Goal: Information Seeking & Learning: Learn about a topic

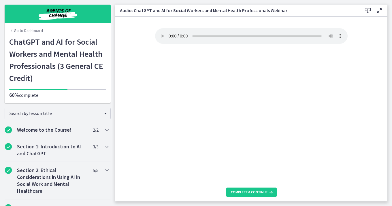
scroll to position [286, 0]
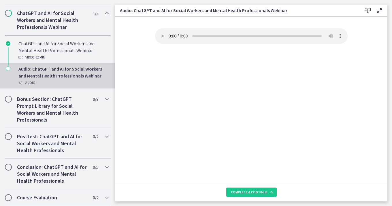
click at [245, 46] on div "Your browser doesn't support the audio element. Download it here" at bounding box center [251, 105] width 202 height 154
click at [9, 69] on icon "Chapters" at bounding box center [8, 68] width 5 height 5
click at [239, 189] on button "Complete & continue" at bounding box center [251, 192] width 50 height 9
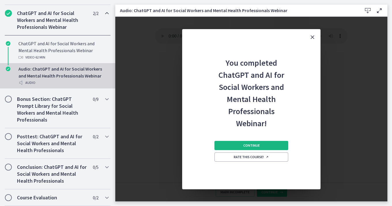
click at [255, 142] on button "Continue" at bounding box center [251, 145] width 74 height 9
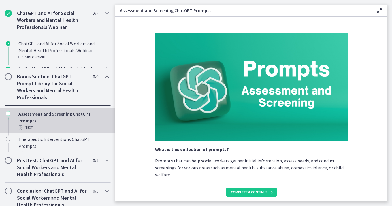
scroll to position [286, 0]
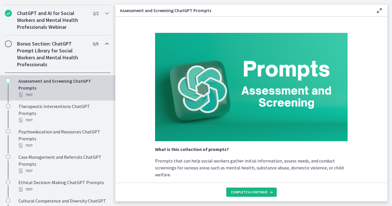
click at [246, 192] on span "Complete & continue" at bounding box center [249, 192] width 37 height 5
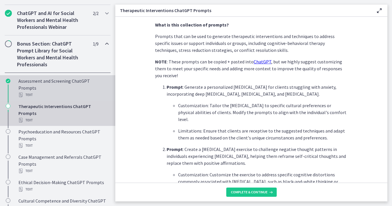
scroll to position [127, 0]
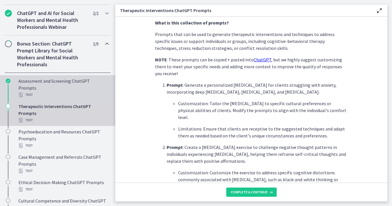
click at [35, 82] on div "Assessment and Screening ChatGPT Prompts Text" at bounding box center [63, 88] width 90 height 21
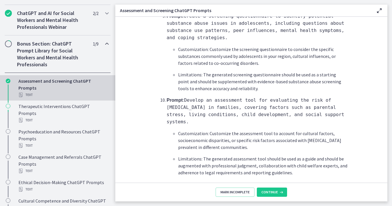
scroll to position [888, 0]
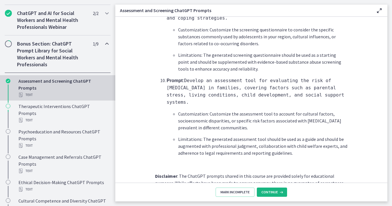
click at [267, 191] on span "Continue" at bounding box center [269, 192] width 16 height 5
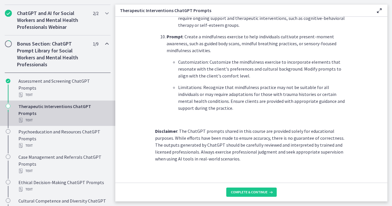
scroll to position [825, 0]
click at [240, 191] on span "Complete & continue" at bounding box center [249, 192] width 37 height 5
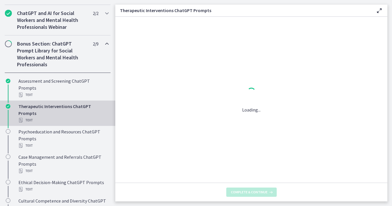
scroll to position [0, 0]
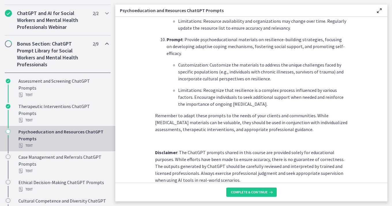
scroll to position [802, 0]
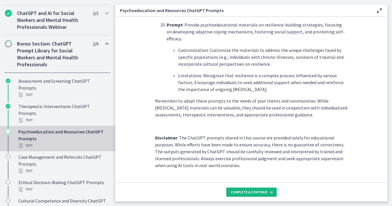
click at [246, 191] on span "Complete & continue" at bounding box center [249, 192] width 37 height 5
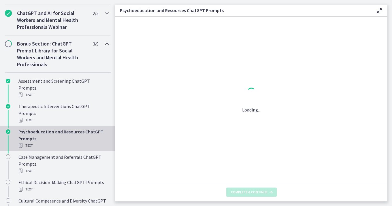
scroll to position [0, 0]
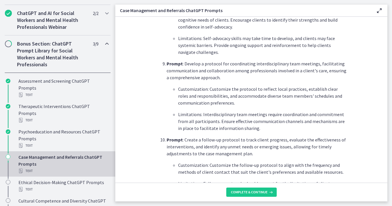
scroll to position [784, 0]
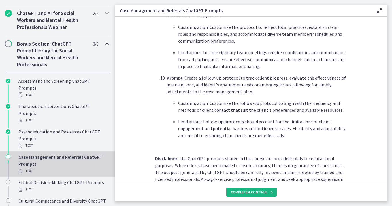
click at [247, 194] on span "Complete & continue" at bounding box center [249, 192] width 37 height 5
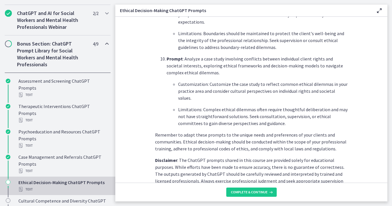
scroll to position [805, 0]
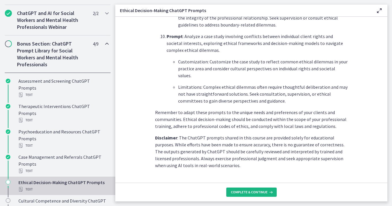
click at [241, 192] on span "Complete & continue" at bounding box center [249, 192] width 37 height 5
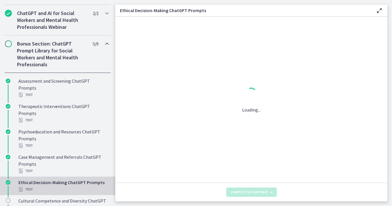
scroll to position [0, 0]
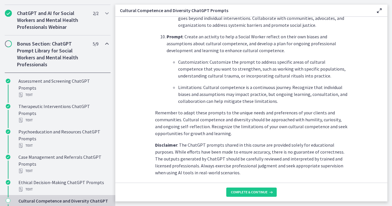
scroll to position [839, 0]
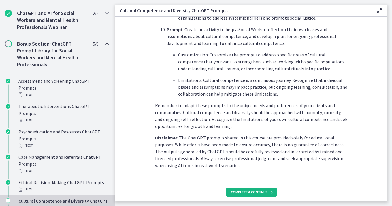
click at [248, 195] on button "Complete & continue" at bounding box center [251, 192] width 50 height 9
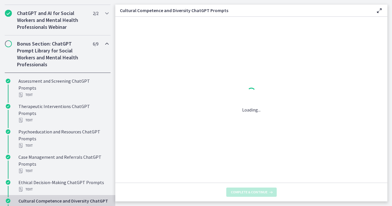
scroll to position [0, 0]
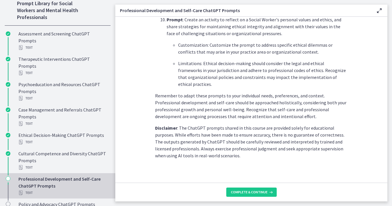
scroll to position [853, 0]
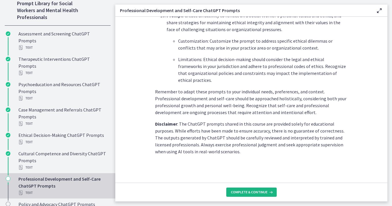
click at [248, 193] on span "Complete & continue" at bounding box center [249, 192] width 37 height 5
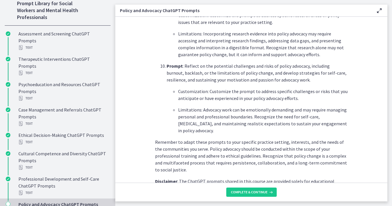
scroll to position [853, 0]
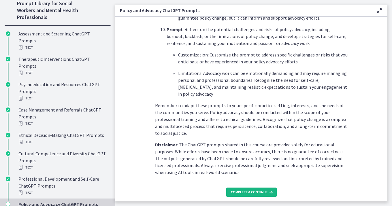
click at [247, 193] on span "Complete & continue" at bounding box center [249, 192] width 37 height 5
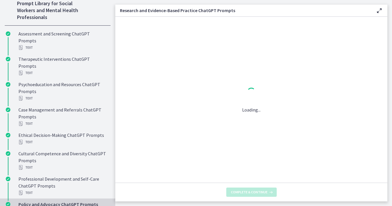
scroll to position [0, 0]
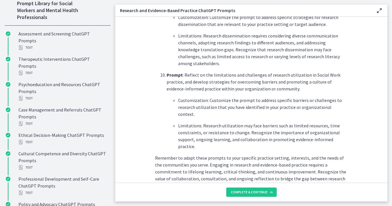
scroll to position [892, 0]
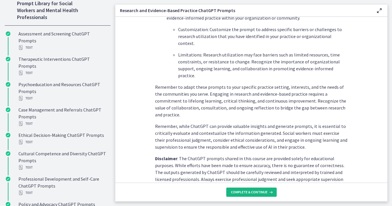
drag, startPoint x: 254, startPoint y: 192, endPoint x: 251, endPoint y: 192, distance: 2.9
click at [254, 192] on span "Complete & continue" at bounding box center [249, 192] width 37 height 5
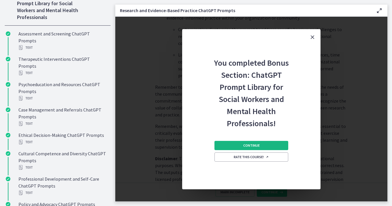
click at [255, 145] on span "Continue" at bounding box center [251, 145] width 16 height 5
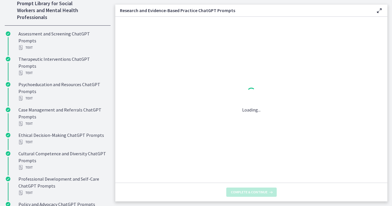
scroll to position [0, 0]
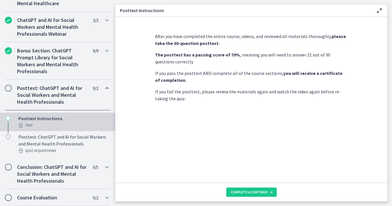
scroll to position [279, 0]
click at [248, 192] on span "Complete & continue" at bounding box center [249, 192] width 37 height 5
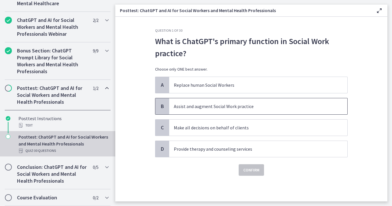
click at [181, 104] on p "Assist and augment Social Work practice" at bounding box center [252, 106] width 157 height 7
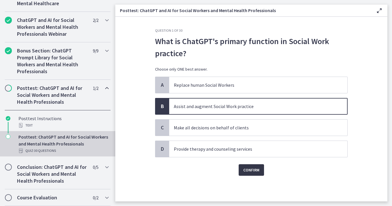
click at [250, 169] on span "Confirm" at bounding box center [251, 170] width 16 height 7
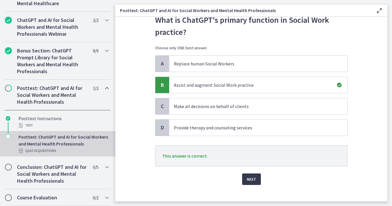
scroll to position [28, 0]
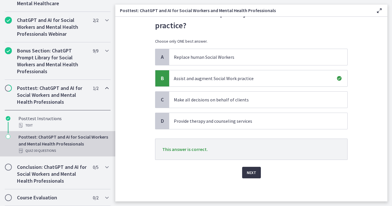
click at [252, 173] on span "Next" at bounding box center [252, 172] width 10 height 7
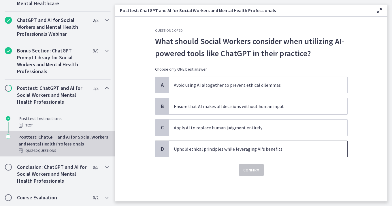
click at [199, 150] on p "Uphold ethical principles while leveraging AI's benefits" at bounding box center [252, 149] width 157 height 7
click at [251, 170] on span "Confirm" at bounding box center [251, 170] width 16 height 7
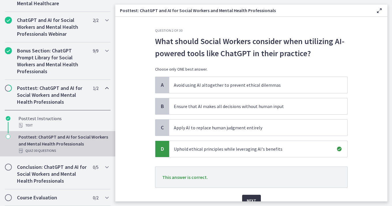
drag, startPoint x: 250, startPoint y: 197, endPoint x: 247, endPoint y: 195, distance: 4.0
click at [250, 197] on span "Next" at bounding box center [252, 200] width 10 height 7
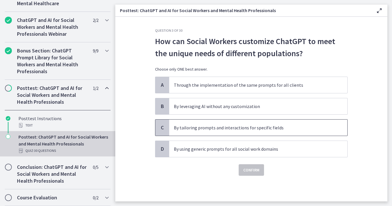
click at [210, 129] on p "By tailoring prompts and interactions for specific fields" at bounding box center [252, 127] width 157 height 7
click at [251, 173] on button "Confirm" at bounding box center [251, 170] width 25 height 12
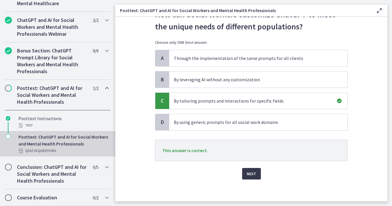
scroll to position [28, 0]
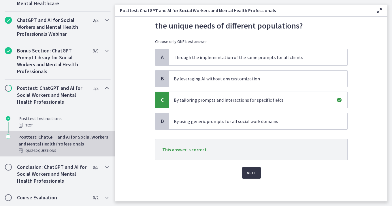
click at [250, 173] on span "Next" at bounding box center [252, 172] width 10 height 7
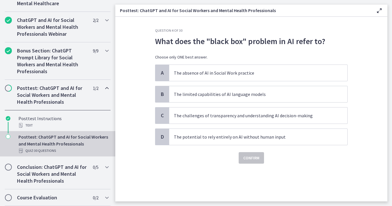
scroll to position [0, 0]
click at [246, 119] on span "The challenges of transparency and understanding AI decision-making" at bounding box center [258, 115] width 178 height 16
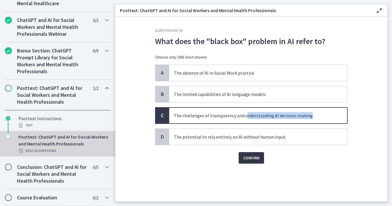
click at [251, 160] on span "Confirm" at bounding box center [251, 157] width 16 height 7
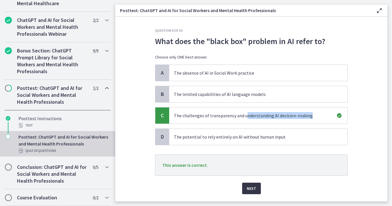
click at [252, 188] on span "Next" at bounding box center [252, 188] width 10 height 7
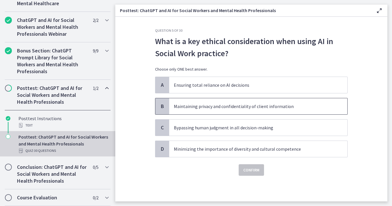
click at [262, 105] on p "Maintaining privacy and confidentiality of client information" at bounding box center [252, 106] width 157 height 7
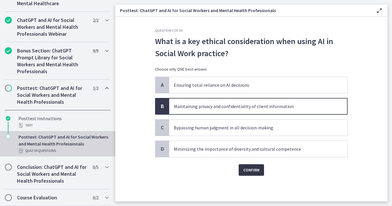
click at [256, 169] on span "Confirm" at bounding box center [251, 170] width 16 height 7
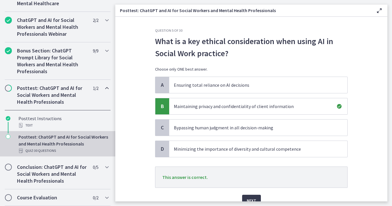
scroll to position [28, 0]
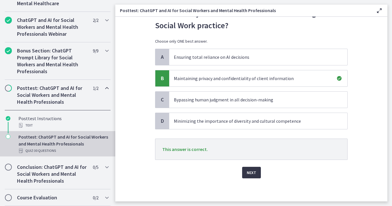
click at [254, 174] on span "Next" at bounding box center [252, 172] width 10 height 7
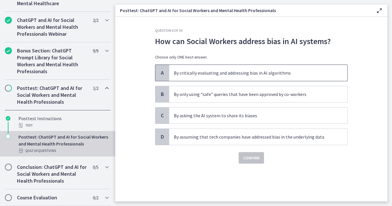
click at [168, 74] on div "A" at bounding box center [162, 73] width 14 height 16
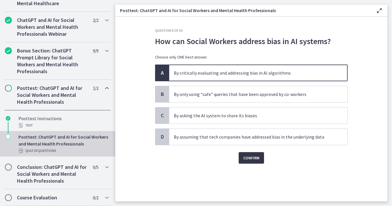
click at [248, 160] on span "Confirm" at bounding box center [251, 157] width 16 height 7
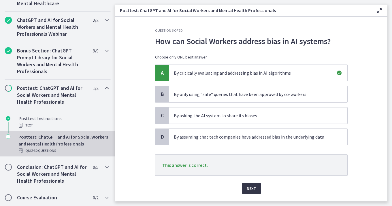
click at [254, 190] on span "Next" at bounding box center [252, 188] width 10 height 7
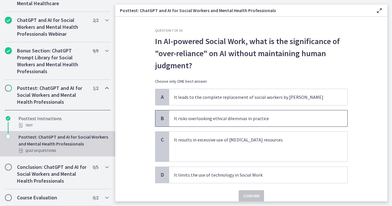
click at [236, 122] on span "It risks overlooking ethical dilemmas in practice" at bounding box center [258, 118] width 178 height 16
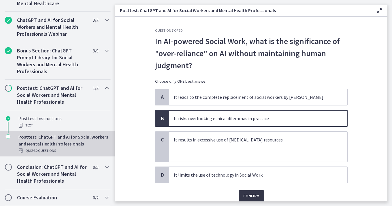
click at [251, 196] on span "Confirm" at bounding box center [251, 196] width 16 height 7
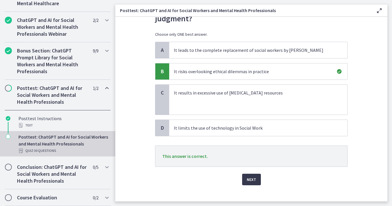
scroll to position [54, 0]
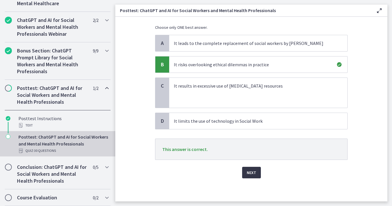
click at [253, 173] on span "Next" at bounding box center [252, 172] width 10 height 7
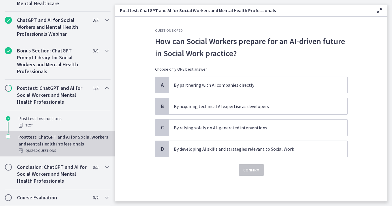
scroll to position [0, 0]
click at [215, 149] on p "By developing AI skills and strategies relevant to Social Work" at bounding box center [252, 149] width 157 height 7
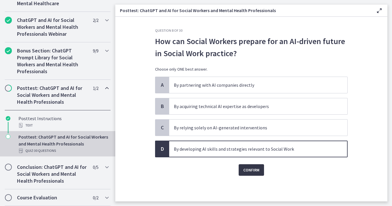
click at [254, 171] on span "Confirm" at bounding box center [251, 170] width 16 height 7
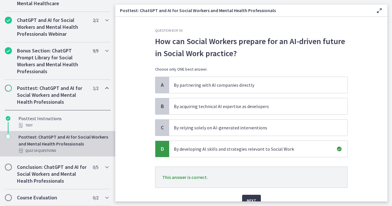
scroll to position [28, 0]
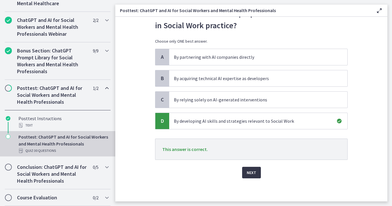
click at [248, 172] on span "Next" at bounding box center [252, 172] width 10 height 7
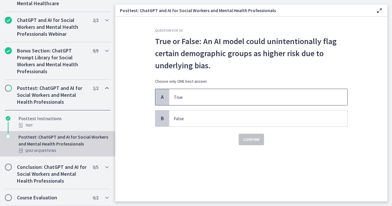
drag, startPoint x: 214, startPoint y: 95, endPoint x: 217, endPoint y: 97, distance: 3.5
click at [215, 95] on p "True" at bounding box center [252, 97] width 157 height 7
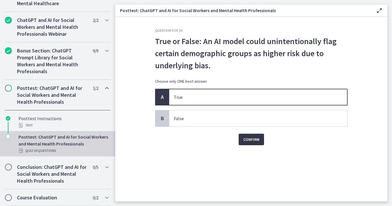
click at [251, 142] on span "Confirm" at bounding box center [251, 139] width 16 height 7
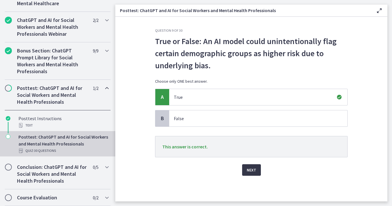
click at [250, 169] on span "Next" at bounding box center [252, 170] width 10 height 7
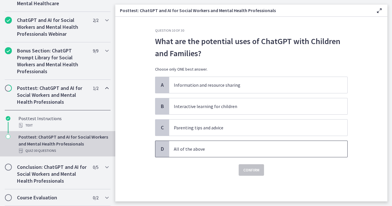
click at [205, 148] on p "All of the above" at bounding box center [252, 149] width 157 height 7
click at [250, 170] on span "Confirm" at bounding box center [251, 170] width 16 height 7
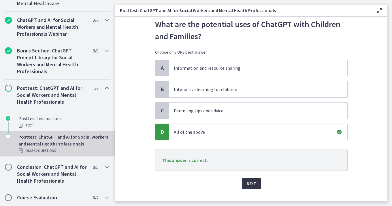
scroll to position [28, 0]
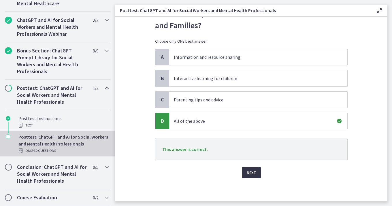
click at [252, 173] on span "Next" at bounding box center [252, 172] width 10 height 7
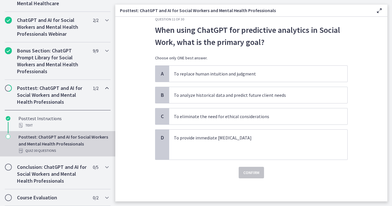
scroll to position [0, 0]
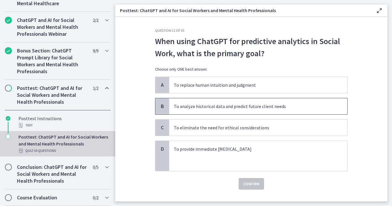
click at [238, 109] on p "To analyze historical data and predict future client needs" at bounding box center [252, 106] width 157 height 7
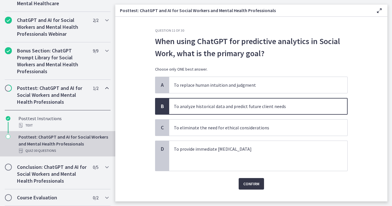
click at [252, 186] on span "Confirm" at bounding box center [251, 183] width 16 height 7
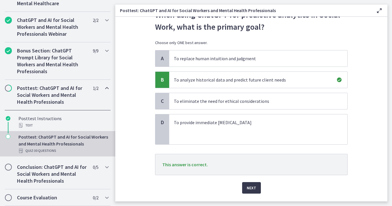
scroll to position [42, 0]
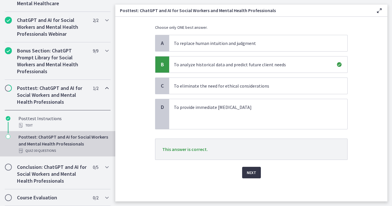
click at [251, 172] on span "Next" at bounding box center [252, 172] width 10 height 7
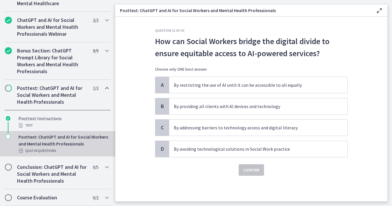
scroll to position [0, 0]
click at [248, 126] on p "By addressing barriers to technology access and digital literacy" at bounding box center [252, 127] width 157 height 7
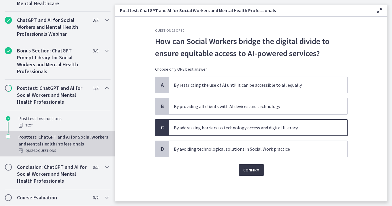
click at [253, 169] on span "Confirm" at bounding box center [251, 170] width 16 height 7
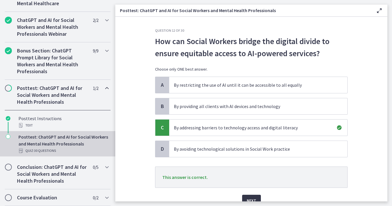
click at [250, 197] on span "Next" at bounding box center [252, 200] width 10 height 7
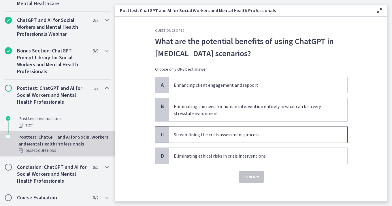
click at [248, 136] on p "Streamlining the crisis assessment process" at bounding box center [252, 134] width 157 height 7
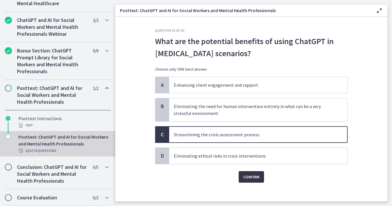
click at [246, 176] on span "Confirm" at bounding box center [251, 176] width 16 height 7
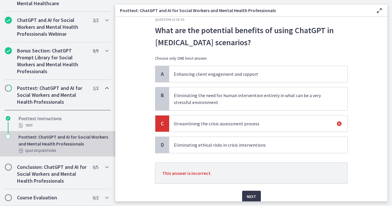
scroll to position [35, 0]
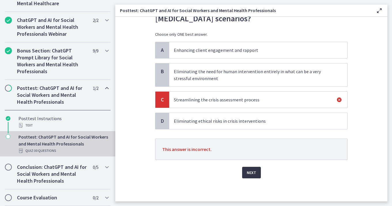
click at [245, 172] on button "Next" at bounding box center [251, 173] width 19 height 12
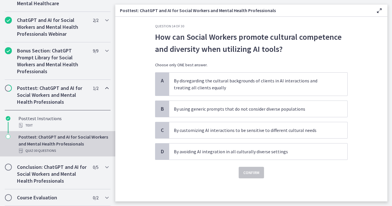
scroll to position [0, 0]
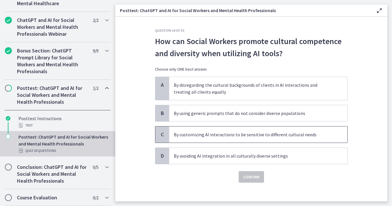
click at [193, 131] on span "By customizing AI interactions to be sensitive to different cultural needs" at bounding box center [258, 135] width 178 height 16
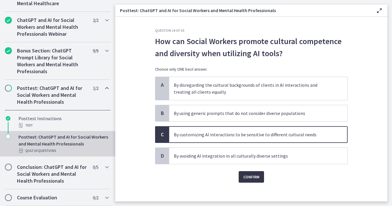
click at [248, 176] on span "Confirm" at bounding box center [251, 176] width 16 height 7
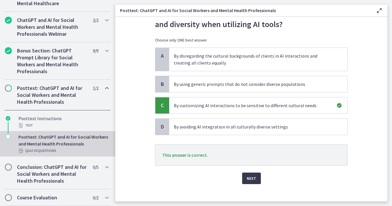
scroll to position [35, 0]
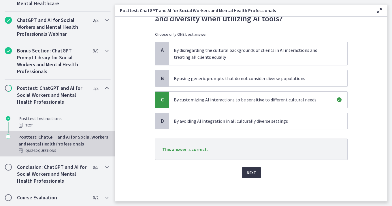
click at [253, 173] on span "Next" at bounding box center [252, 172] width 10 height 7
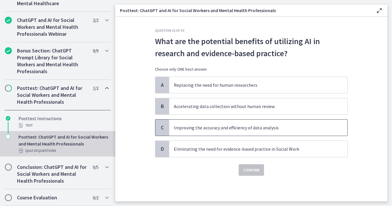
drag, startPoint x: 204, startPoint y: 128, endPoint x: 202, endPoint y: 133, distance: 5.2
click at [204, 128] on p "Improving the accuracy and efficiency of data analysis" at bounding box center [252, 127] width 157 height 7
click at [249, 170] on span "Confirm" at bounding box center [251, 170] width 16 height 7
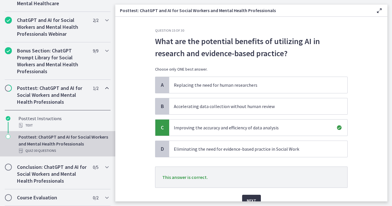
click at [250, 198] on span "Next" at bounding box center [252, 200] width 10 height 7
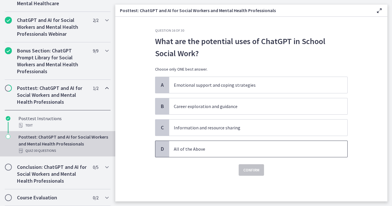
click at [217, 150] on p "All of the Above" at bounding box center [252, 149] width 157 height 7
click at [248, 170] on span "Confirm" at bounding box center [251, 170] width 16 height 7
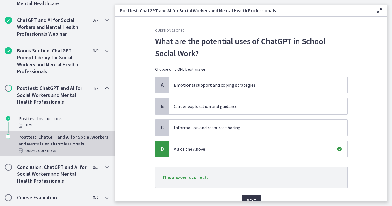
click at [251, 199] on span "Next" at bounding box center [252, 200] width 10 height 7
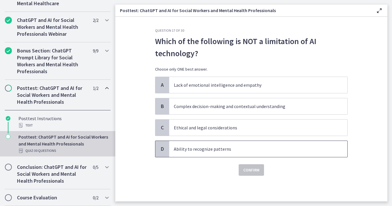
click at [183, 150] on p "Ability to recognize patterns" at bounding box center [252, 149] width 157 height 7
click at [247, 172] on span "Confirm" at bounding box center [251, 170] width 16 height 7
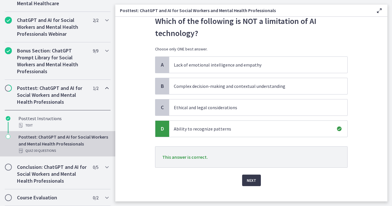
scroll to position [28, 0]
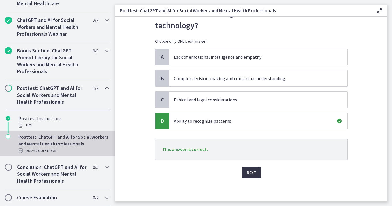
click at [254, 173] on span "Next" at bounding box center [252, 172] width 10 height 7
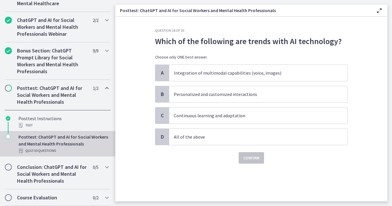
scroll to position [0, 0]
drag, startPoint x: 193, startPoint y: 136, endPoint x: 220, endPoint y: 150, distance: 30.8
click at [193, 136] on p "All of the above" at bounding box center [252, 136] width 157 height 7
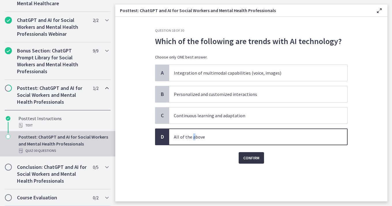
click at [254, 159] on span "Confirm" at bounding box center [251, 157] width 16 height 7
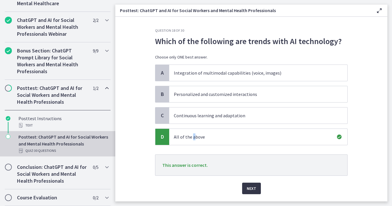
click at [250, 189] on span "Next" at bounding box center [252, 188] width 10 height 7
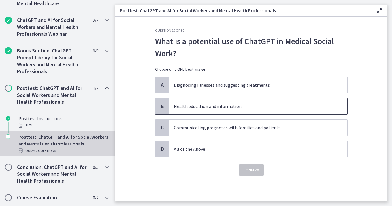
click at [210, 109] on p "Health education and information" at bounding box center [252, 106] width 157 height 7
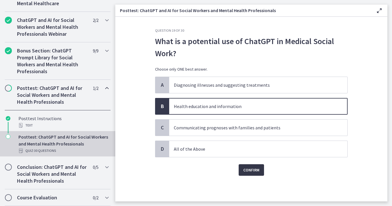
click at [248, 172] on span "Confirm" at bounding box center [251, 170] width 16 height 7
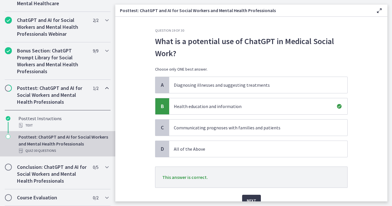
scroll to position [28, 0]
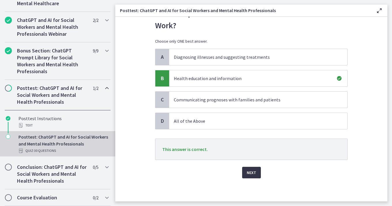
click at [250, 174] on span "Next" at bounding box center [252, 172] width 10 height 7
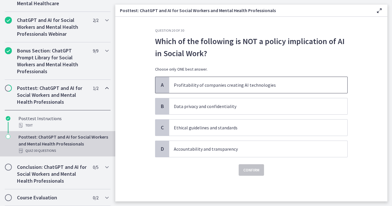
click at [202, 88] on span "Profitability of companies creating AI technologies" at bounding box center [258, 85] width 178 height 16
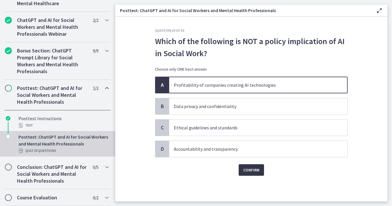
click at [247, 174] on button "Confirm" at bounding box center [251, 170] width 25 height 12
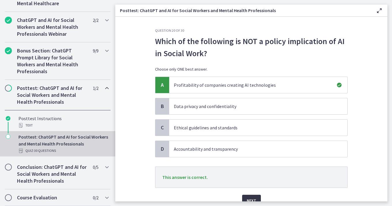
click at [249, 198] on span "Next" at bounding box center [252, 200] width 10 height 7
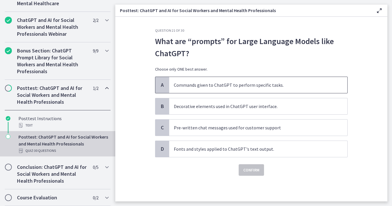
click at [208, 85] on p "Commands given to ChatGPT to perform specific tasks." at bounding box center [252, 85] width 157 height 7
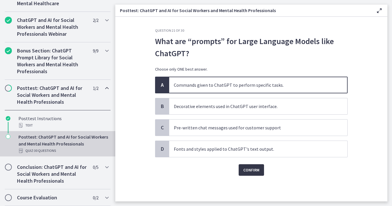
click at [247, 172] on span "Confirm" at bounding box center [251, 170] width 16 height 7
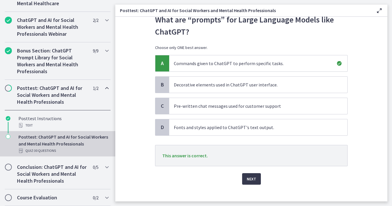
scroll to position [28, 0]
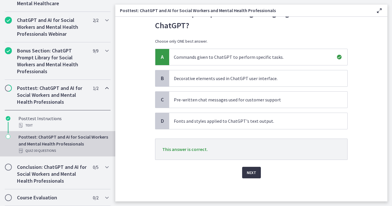
click at [248, 172] on span "Next" at bounding box center [252, 172] width 10 height 7
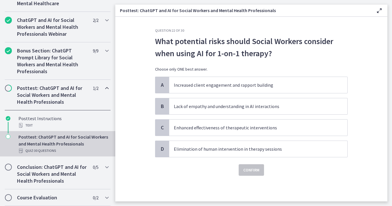
scroll to position [0, 0]
click at [218, 145] on span "Elimination of human intervention in therapy sessions" at bounding box center [258, 149] width 178 height 16
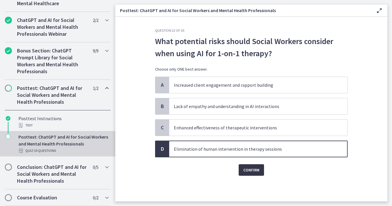
click at [256, 168] on span "Confirm" at bounding box center [251, 170] width 16 height 7
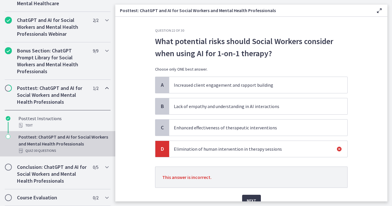
scroll to position [28, 0]
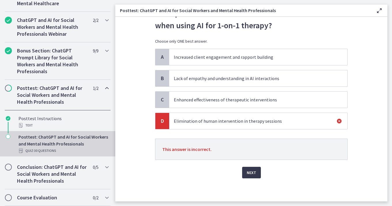
click at [248, 173] on div "Question 22 of 30 What potential risks should Social Workers consider when usin…" at bounding box center [251, 86] width 202 height 173
click at [248, 173] on span "Next" at bounding box center [252, 172] width 10 height 7
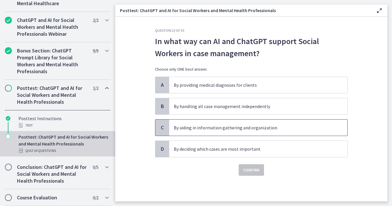
drag, startPoint x: 191, startPoint y: 127, endPoint x: 199, endPoint y: 132, distance: 9.7
click at [191, 127] on p "By aiding in information gathering and organization" at bounding box center [252, 127] width 157 height 7
click at [248, 173] on span "Confirm" at bounding box center [251, 170] width 16 height 7
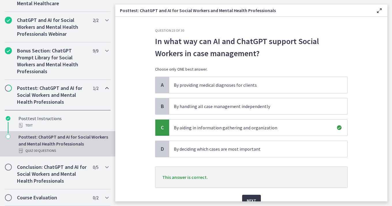
click at [249, 197] on span "Next" at bounding box center [252, 200] width 10 height 7
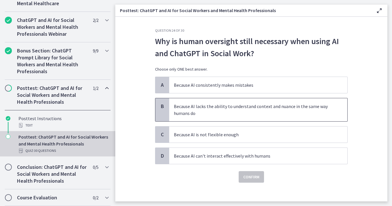
click at [192, 110] on p "Because AI lacks the ability to understand context and nuance in the same way h…" at bounding box center [252, 110] width 157 height 14
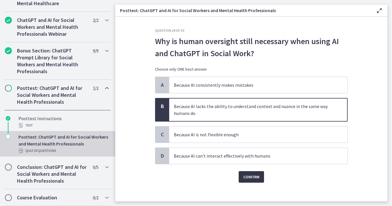
click at [250, 178] on span "Confirm" at bounding box center [251, 176] width 16 height 7
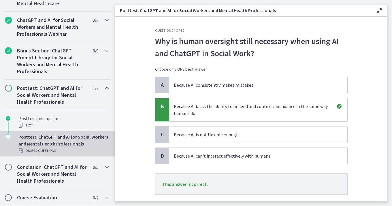
scroll to position [35, 0]
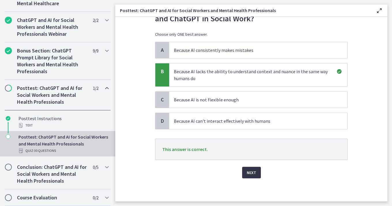
click at [250, 171] on span "Next" at bounding box center [252, 172] width 10 height 7
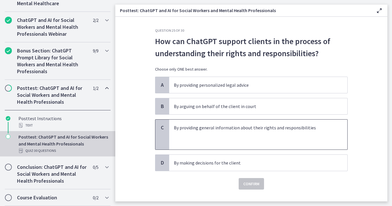
click at [219, 133] on p at bounding box center [252, 134] width 157 height 7
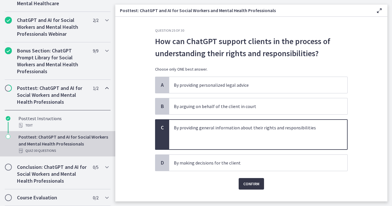
click at [250, 183] on span "Confirm" at bounding box center [251, 183] width 16 height 7
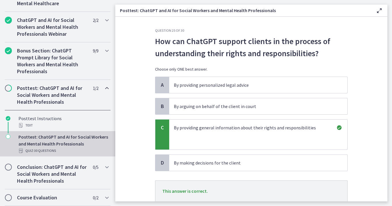
scroll to position [42, 0]
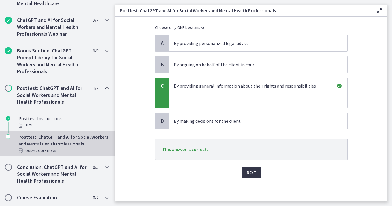
click at [254, 169] on button "Next" at bounding box center [251, 173] width 19 height 12
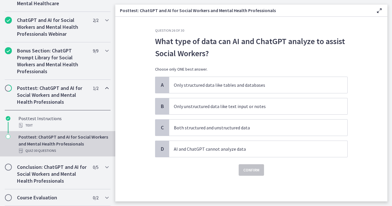
scroll to position [0, 0]
click at [208, 124] on span "Both structured and unstructured data" at bounding box center [258, 128] width 178 height 16
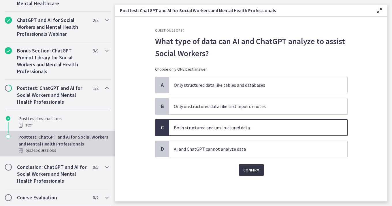
click at [244, 170] on span "Confirm" at bounding box center [251, 170] width 16 height 7
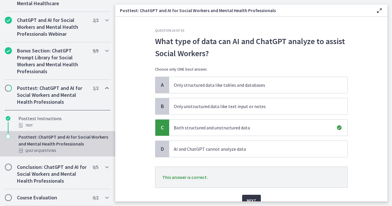
click at [246, 199] on button "Next" at bounding box center [251, 201] width 19 height 12
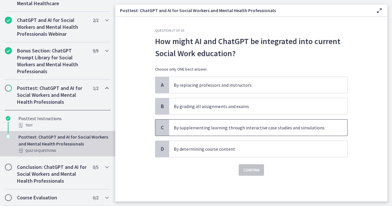
click at [243, 128] on p "By supplementing learning through interactive case studies and simulations" at bounding box center [252, 127] width 157 height 7
click at [246, 169] on span "Confirm" at bounding box center [251, 170] width 16 height 7
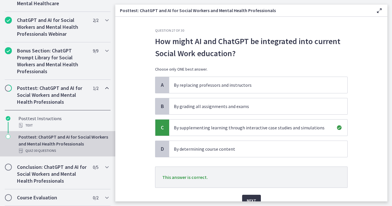
click at [248, 196] on button "Next" at bounding box center [251, 201] width 19 height 12
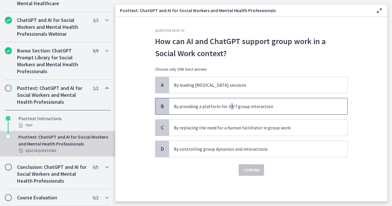
click at [230, 109] on p "By providing a platform for 24/7 group interaction" at bounding box center [252, 106] width 157 height 7
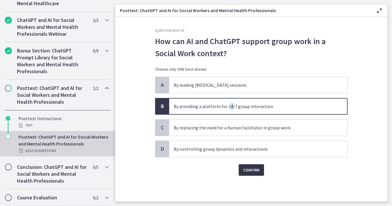
click at [252, 167] on span "Confirm" at bounding box center [251, 170] width 16 height 7
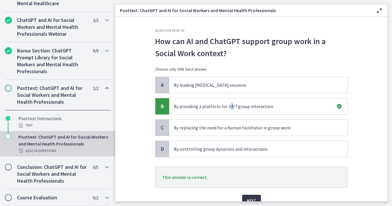
click at [249, 198] on span "Next" at bounding box center [252, 200] width 10 height 7
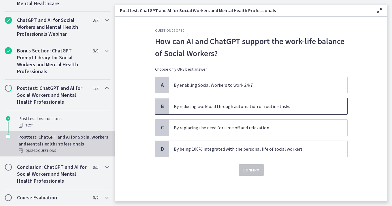
click at [251, 108] on p "By reducing workload through automation of routine tasks" at bounding box center [252, 106] width 157 height 7
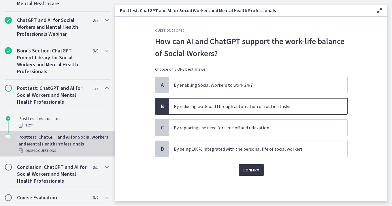
click at [252, 168] on span "Confirm" at bounding box center [251, 170] width 16 height 7
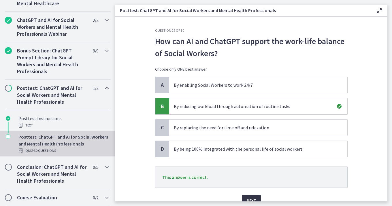
click at [248, 199] on span "Next" at bounding box center [252, 200] width 10 height 7
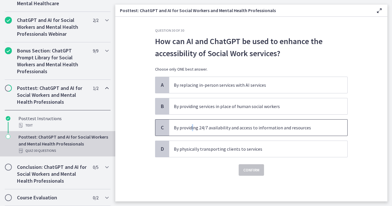
click at [193, 128] on p "By providing 24/7 availability and access to information and resources" at bounding box center [252, 127] width 157 height 7
click at [252, 171] on span "Confirm" at bounding box center [251, 170] width 16 height 7
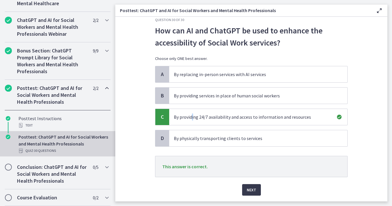
scroll to position [12, 0]
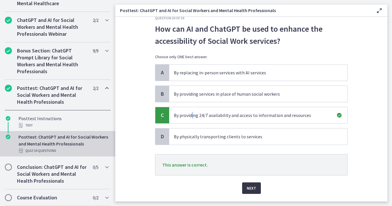
click at [252, 187] on span "Next" at bounding box center [252, 188] width 10 height 7
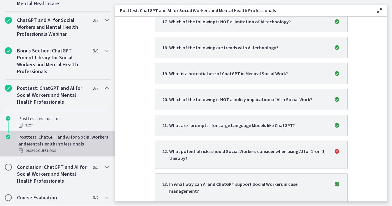
scroll to position [629, 0]
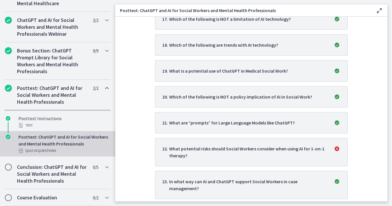
click at [263, 149] on p "What potential risks should Social Workers consider when using AI for 1-on-1 th…" at bounding box center [247, 152] width 157 height 14
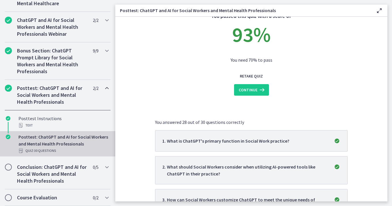
scroll to position [0, 0]
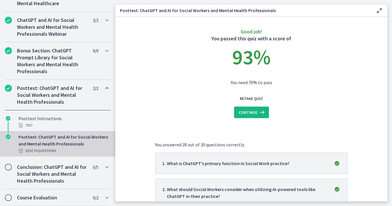
click at [249, 112] on span "Continue" at bounding box center [248, 112] width 19 height 7
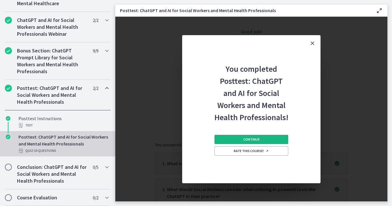
click at [245, 139] on span "Continue" at bounding box center [251, 139] width 16 height 5
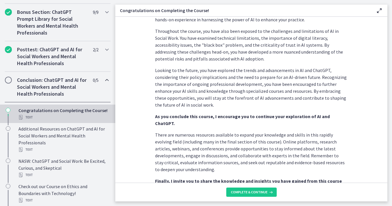
scroll to position [266, 0]
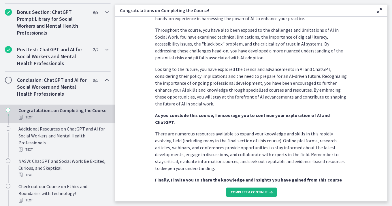
click at [259, 192] on span "Complete & continue" at bounding box center [249, 192] width 37 height 5
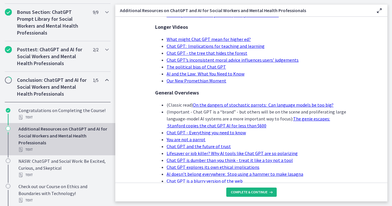
scroll to position [89, 0]
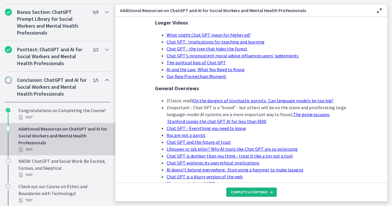
click at [253, 196] on button "Complete & continue" at bounding box center [251, 192] width 50 height 9
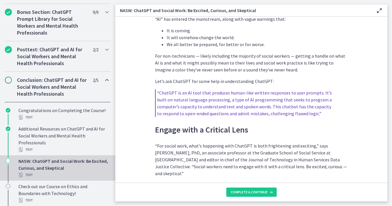
scroll to position [286, 0]
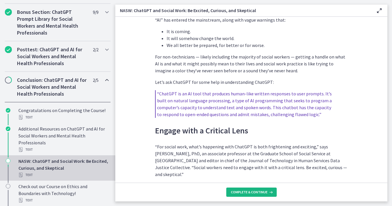
click at [265, 192] on span "Complete & continue" at bounding box center [249, 192] width 37 height 5
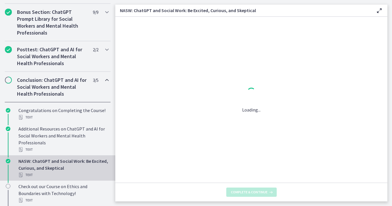
scroll to position [0, 0]
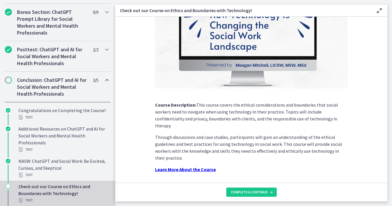
scroll to position [82, 0]
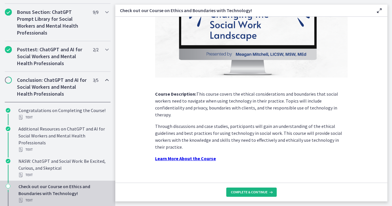
click at [250, 191] on span "Complete & continue" at bounding box center [249, 192] width 37 height 5
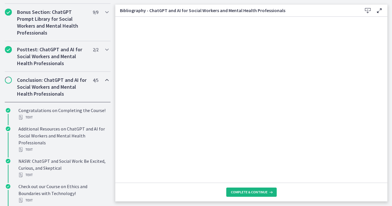
click at [251, 193] on span "Complete & continue" at bounding box center [249, 192] width 37 height 5
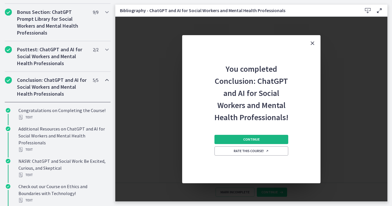
click at [252, 139] on span "Continue" at bounding box center [251, 139] width 16 height 5
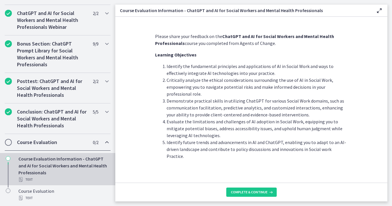
scroll to position [286, 0]
click at [243, 190] on span "Complete & continue" at bounding box center [249, 192] width 37 height 5
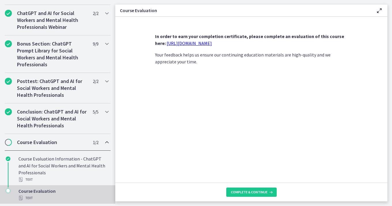
click at [178, 45] on link "[URL][DOMAIN_NAME]" at bounding box center [189, 43] width 45 height 6
